Goal: Information Seeking & Learning: Learn about a topic

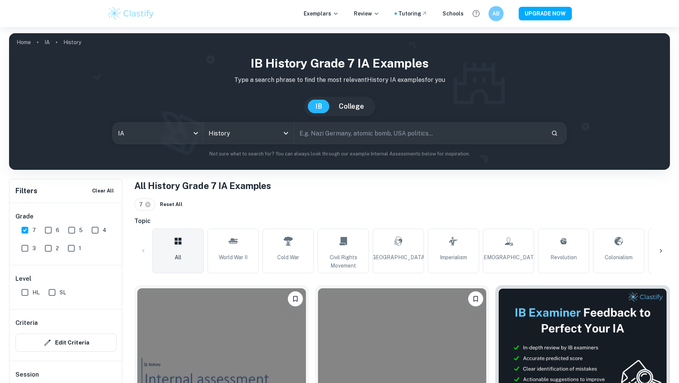
scroll to position [156, 0]
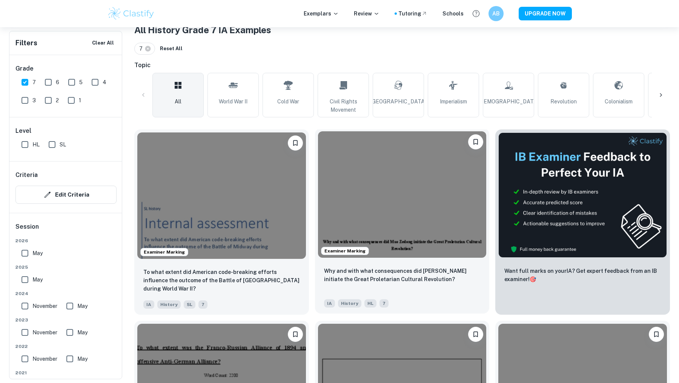
click at [408, 275] on p "Why and with what consequences did [PERSON_NAME] initiate the Great Proletarian…" at bounding box center [402, 275] width 157 height 17
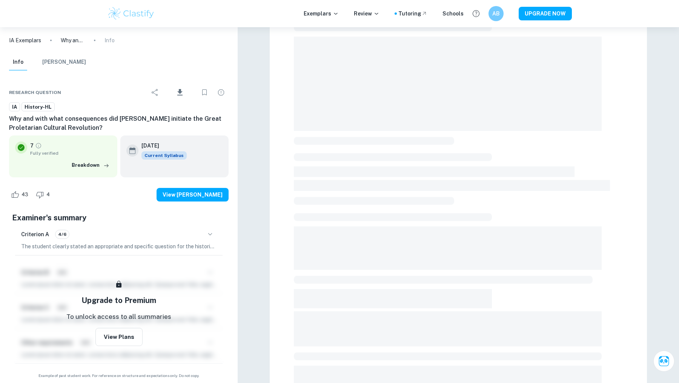
scroll to position [80, 0]
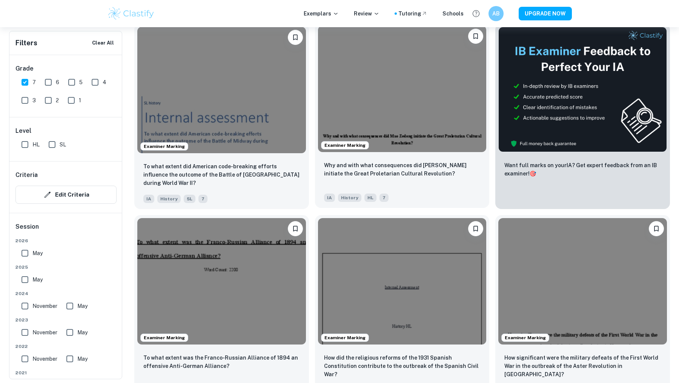
scroll to position [302, 0]
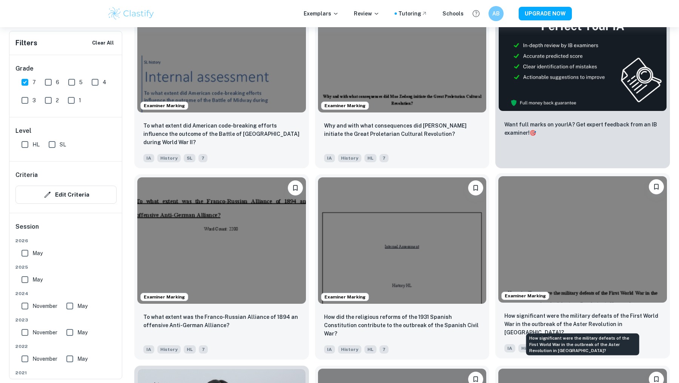
click at [545, 315] on p "How significant were the military defeats of the First World War in the outbrea…" at bounding box center [582, 324] width 157 height 25
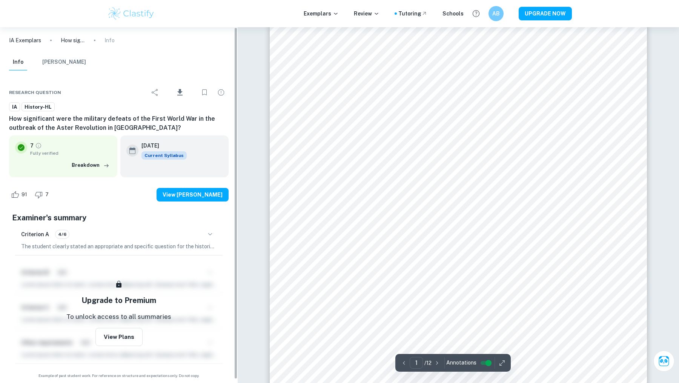
scroll to position [187, 0]
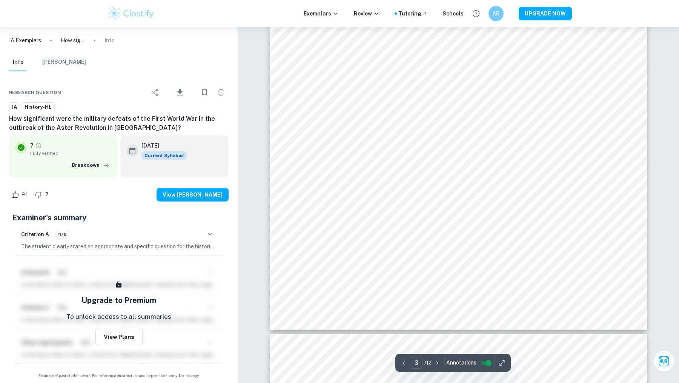
type input "4"
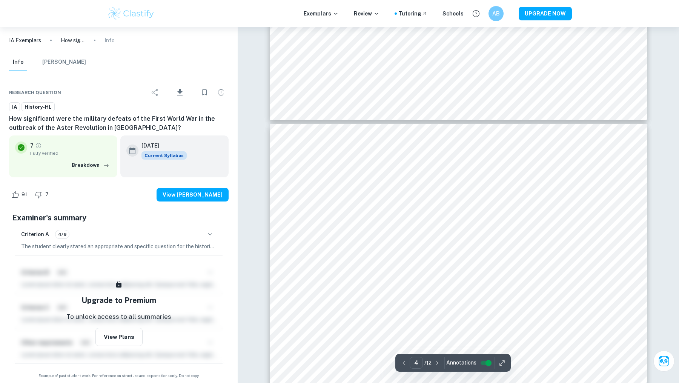
scroll to position [1645, 0]
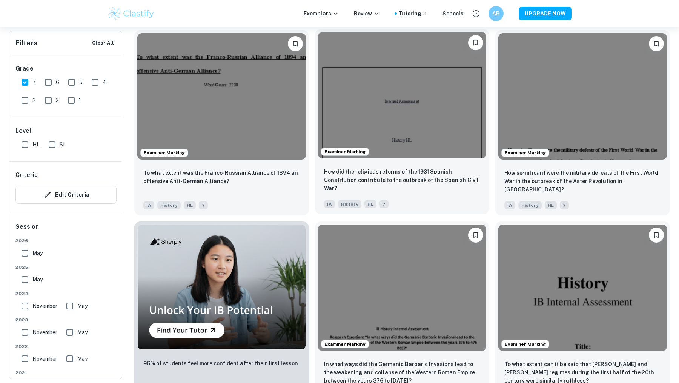
scroll to position [447, 0]
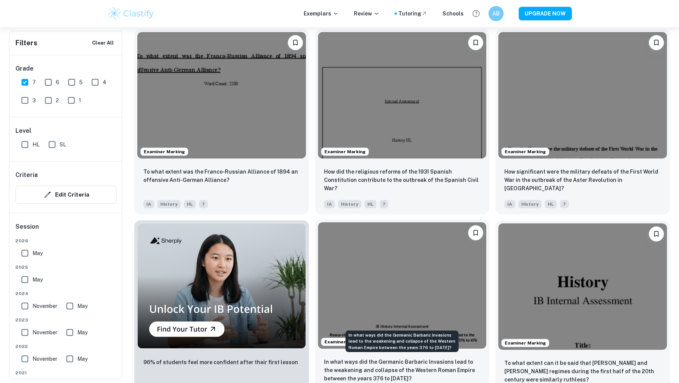
click at [382, 365] on p "In what ways did the Germanic Barbaric Invasions lead to the weakening and coll…" at bounding box center [402, 370] width 157 height 25
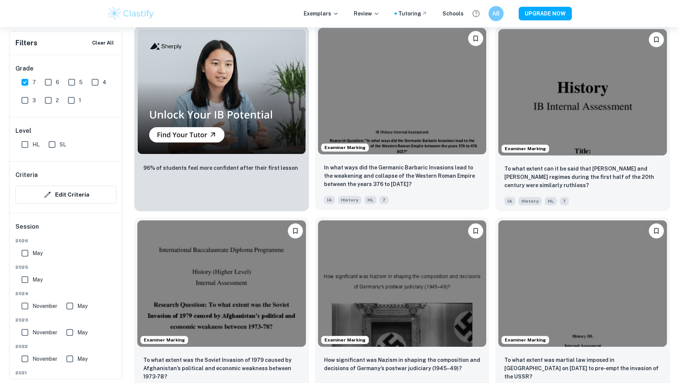
scroll to position [718, 0]
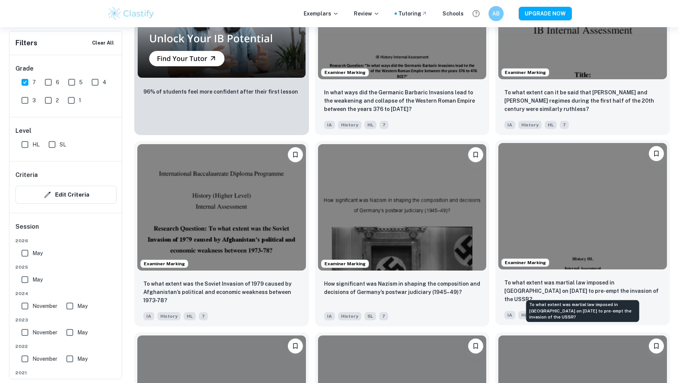
click at [537, 291] on p "To what extent was martial law imposed in [GEOGRAPHIC_DATA] on [DATE] to pre-em…" at bounding box center [582, 290] width 157 height 25
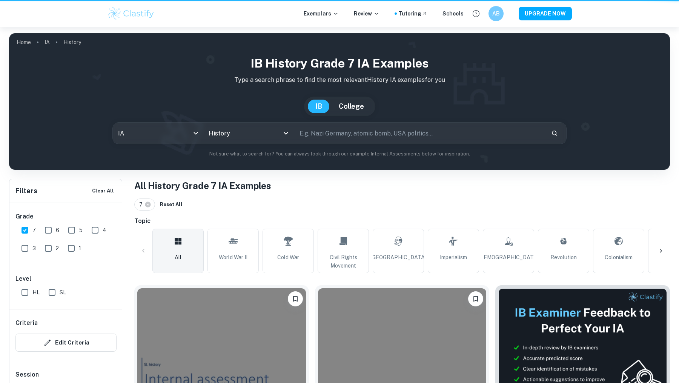
scroll to position [843, 0]
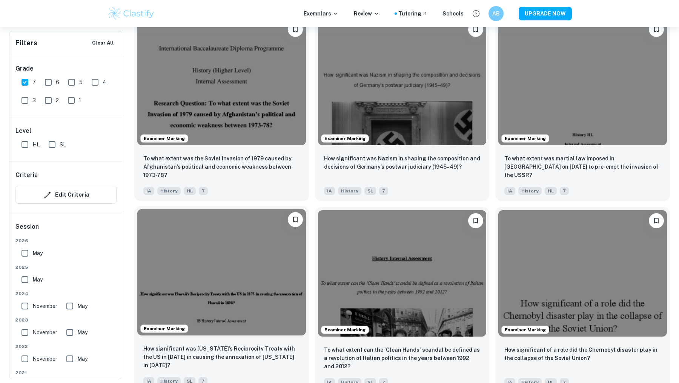
click at [259, 332] on img at bounding box center [221, 272] width 169 height 126
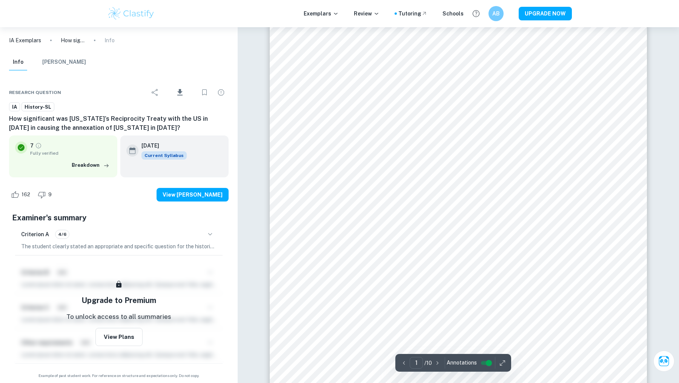
scroll to position [167, 0]
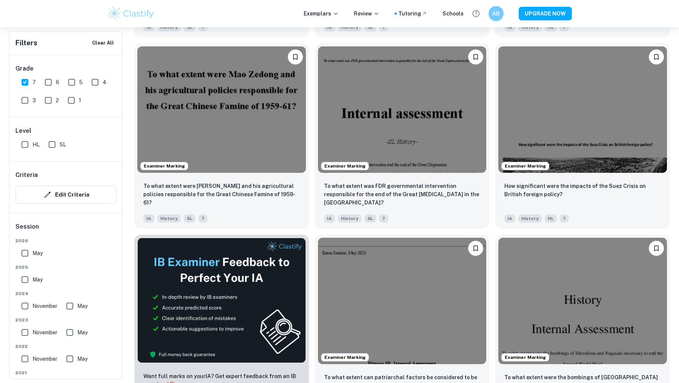
scroll to position [1227, 0]
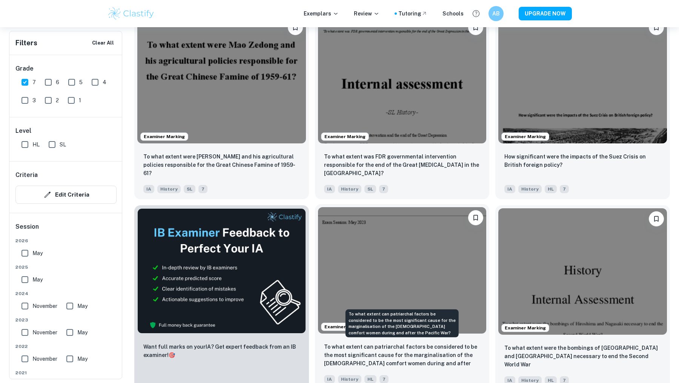
click at [381, 354] on p "To what extent can patriarchal factors be considered to be the most significant…" at bounding box center [402, 355] width 157 height 26
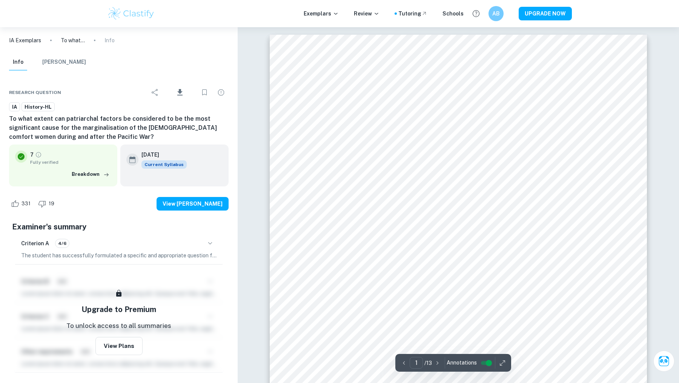
scroll to position [1227, 0]
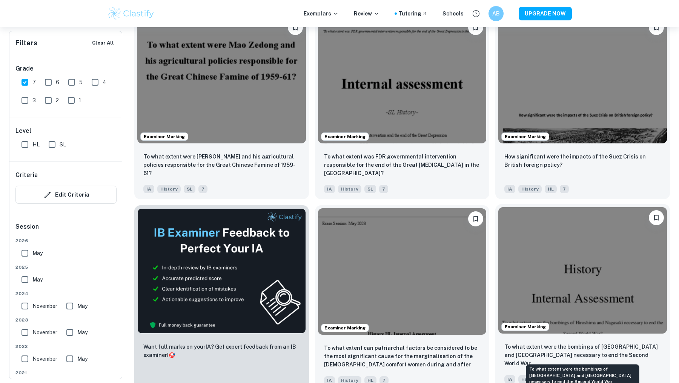
click at [544, 351] on p "To what extent were the bombings of [GEOGRAPHIC_DATA] and [GEOGRAPHIC_DATA] nec…" at bounding box center [582, 354] width 157 height 25
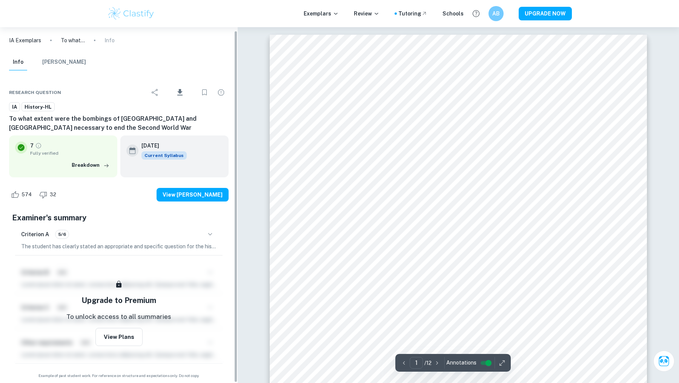
scroll to position [4, 0]
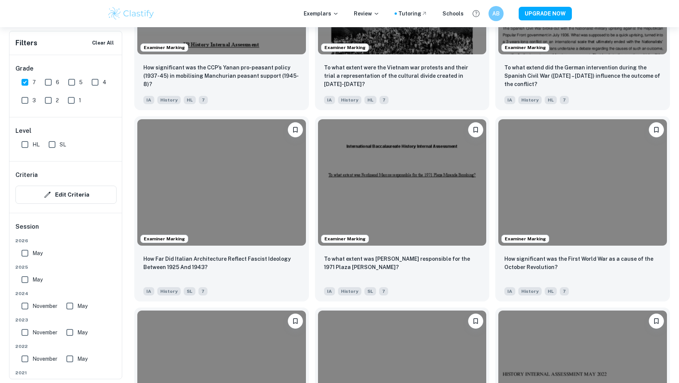
scroll to position [1936, 0]
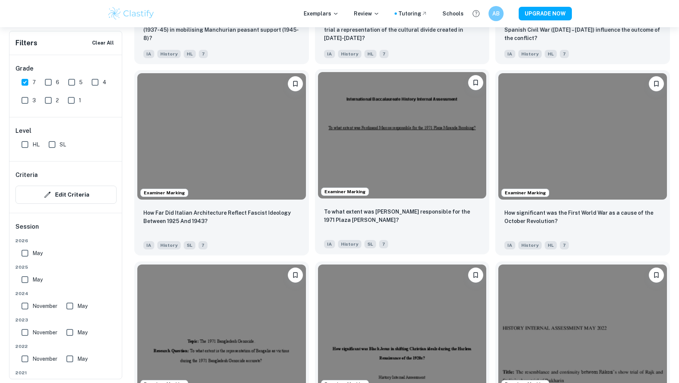
click at [354, 204] on div "To what extent was [PERSON_NAME] responsible for the 1971 Plaza [PERSON_NAME]? …" at bounding box center [402, 227] width 175 height 53
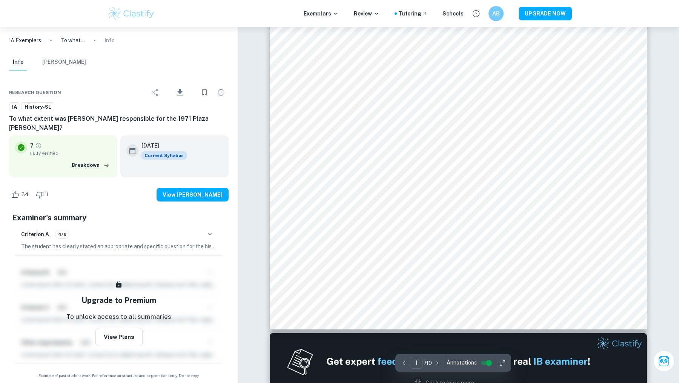
scroll to position [200, 0]
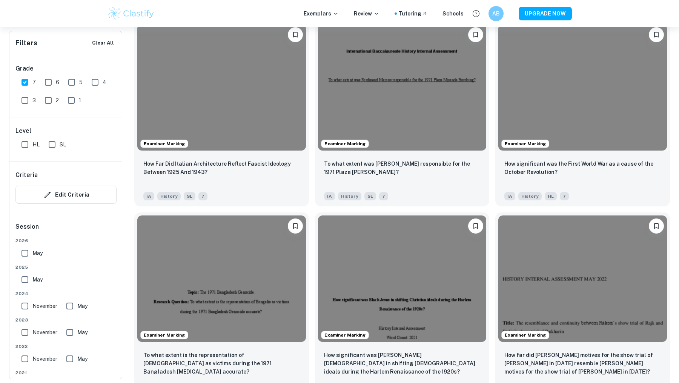
scroll to position [2287, 0]
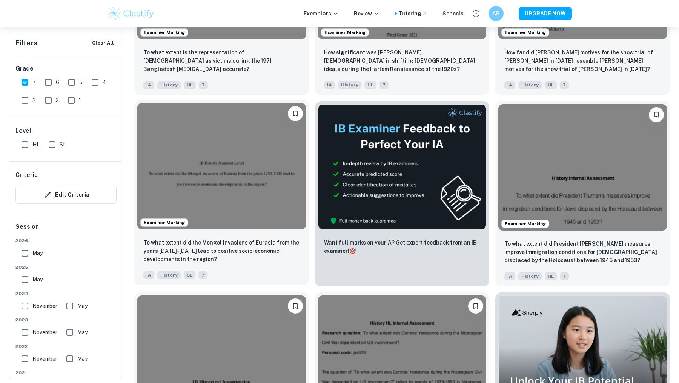
click at [232, 264] on div "To what extent did the Mongol invasions of Eurasia from the years [DATE]-[DATE]…" at bounding box center [221, 258] width 175 height 53
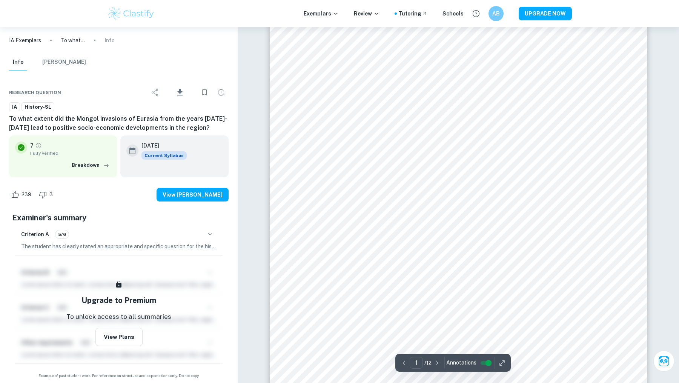
scroll to position [816, 0]
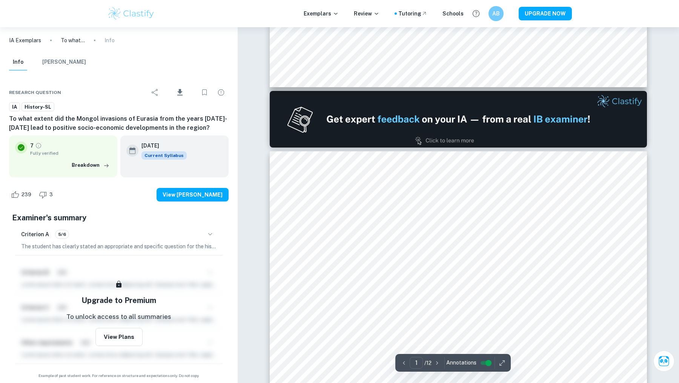
type input "2"
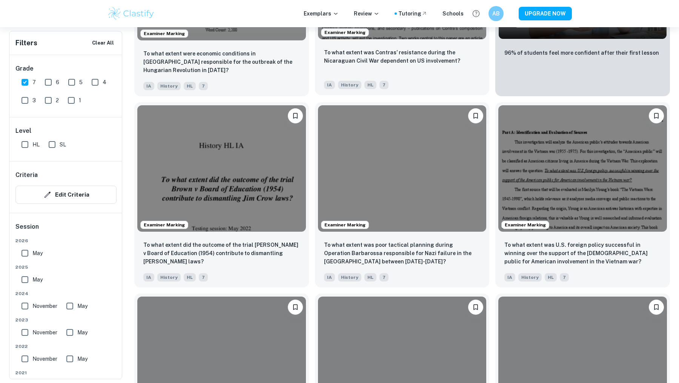
scroll to position [2789, 0]
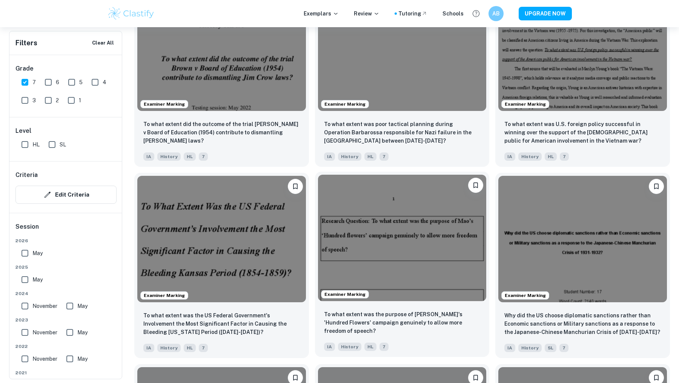
click at [404, 323] on p "To what extent was the purpose of [PERSON_NAME]'s 'Hundred Flowers' campaign ge…" at bounding box center [402, 322] width 157 height 25
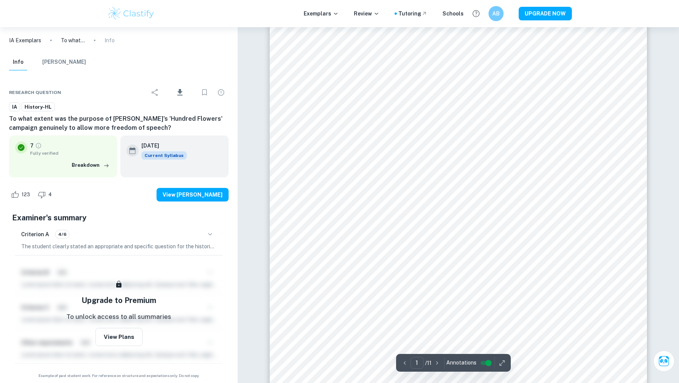
scroll to position [488, 0]
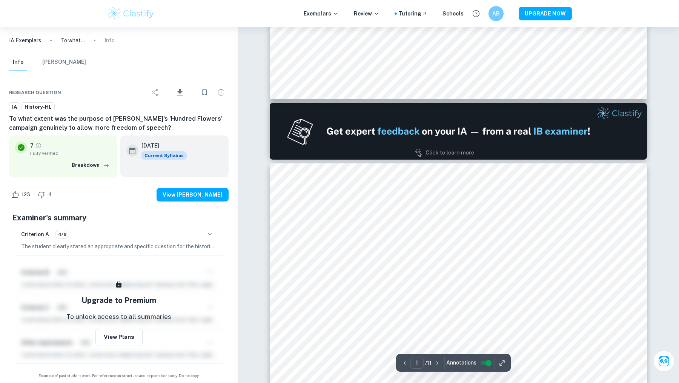
type input "2"
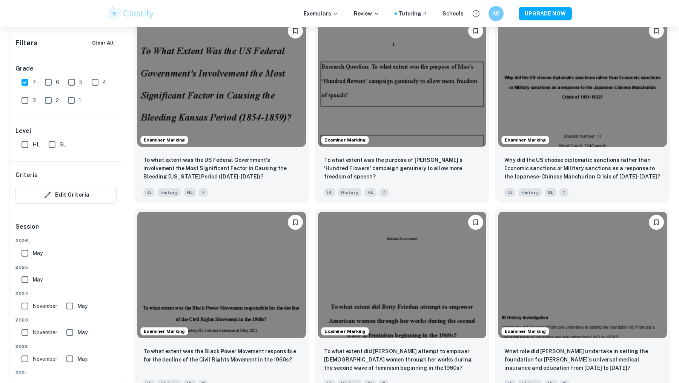
scroll to position [3187, 0]
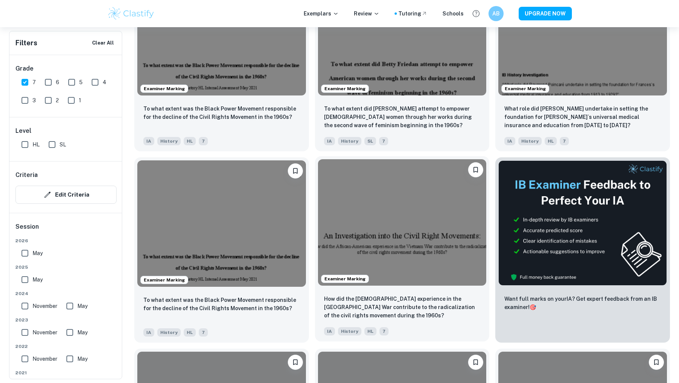
click at [425, 298] on p "How did the [DEMOGRAPHIC_DATA] experience in the [GEOGRAPHIC_DATA] War contribu…" at bounding box center [402, 307] width 157 height 25
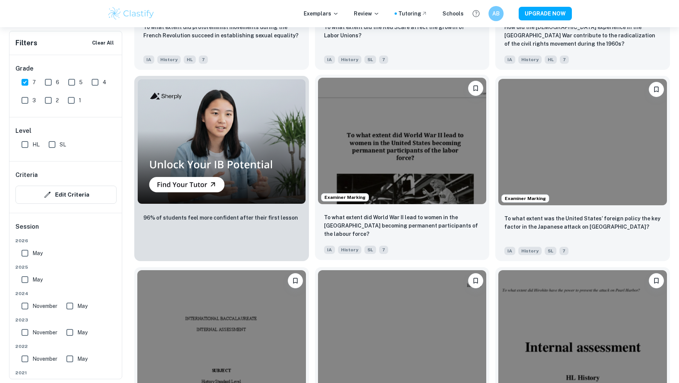
click at [361, 215] on p "To what extent did World War II lead to women in the [GEOGRAPHIC_DATA] becoming…" at bounding box center [402, 225] width 157 height 25
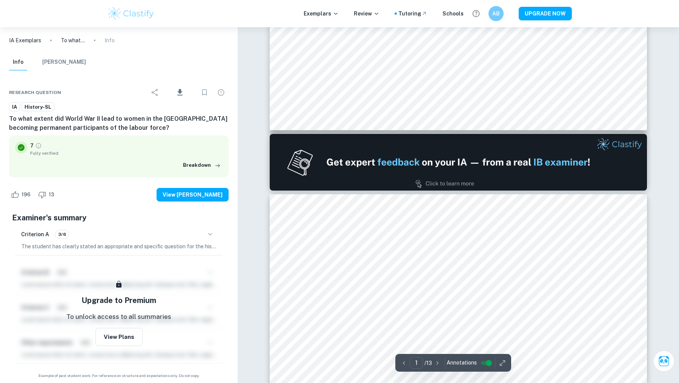
type input "2"
